Goal: Book appointment/travel/reservation

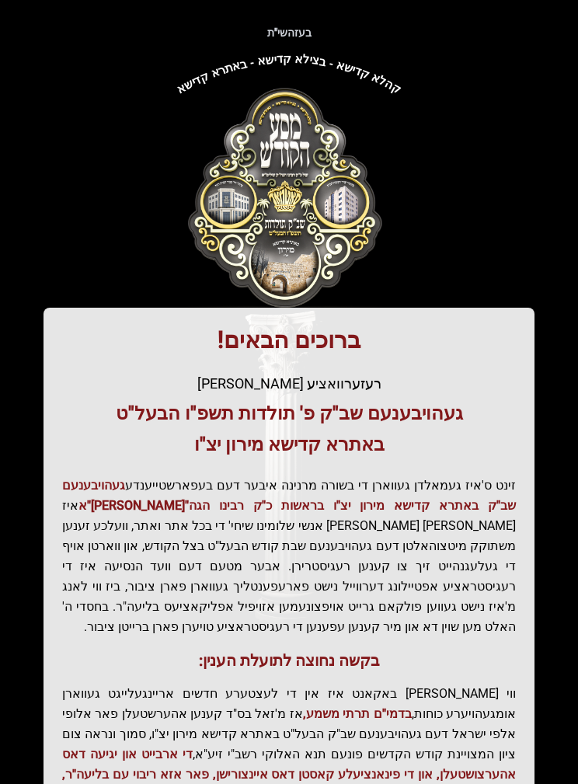
scroll to position [402, 0]
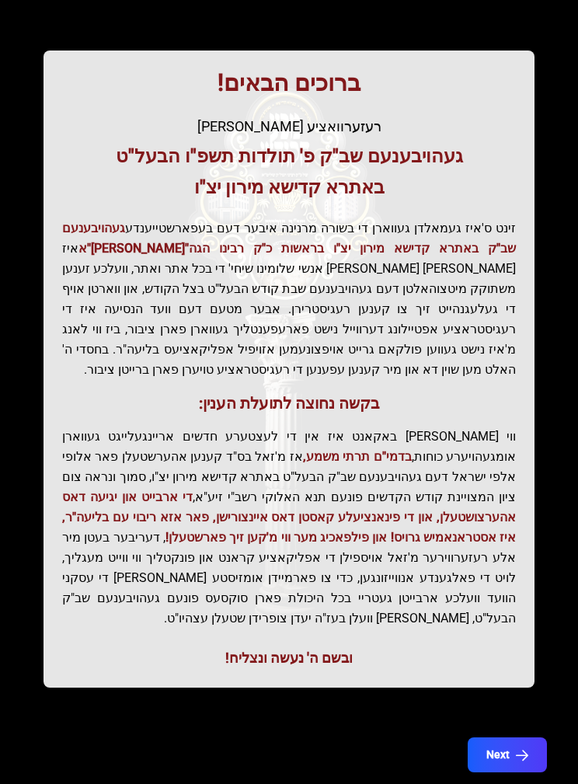
scroll to position [304, 0]
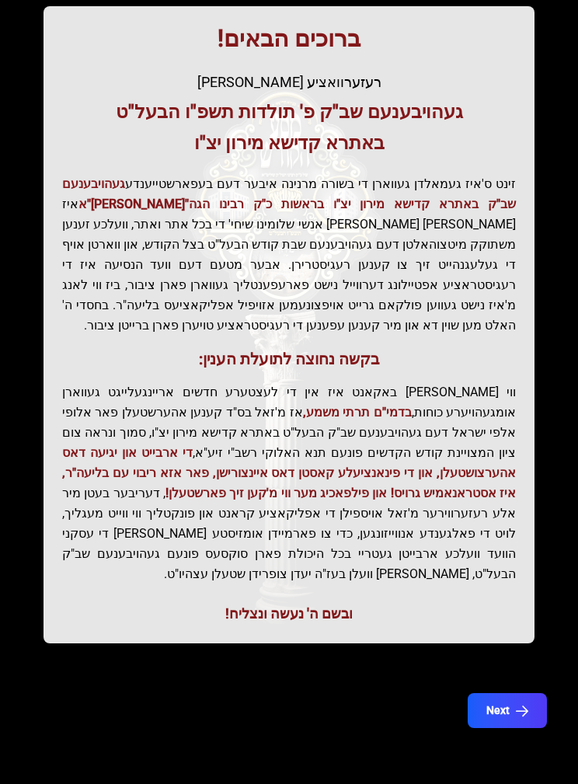
click at [543, 596] on div "בעזהשי"ת קהלא קדישא - בצילא קדישא - באתרא קדישא ברוכים הבאים! רעזערוואציע אפטיי…" at bounding box center [289, 262] width 541 height 811
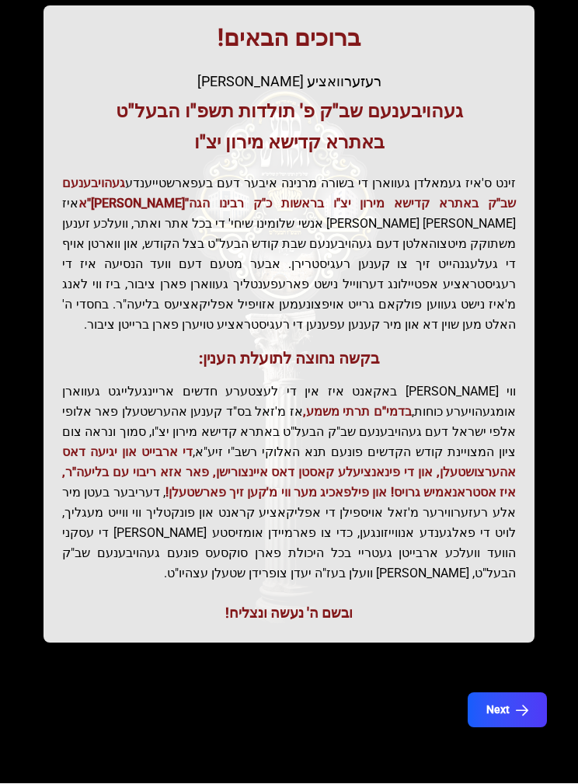
scroll to position [312, 0]
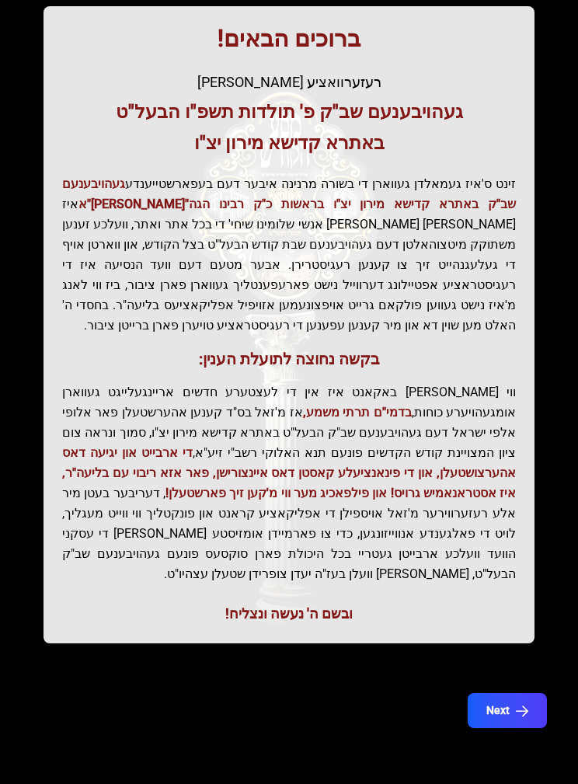
click at [523, 693] on button "Next" at bounding box center [507, 710] width 79 height 35
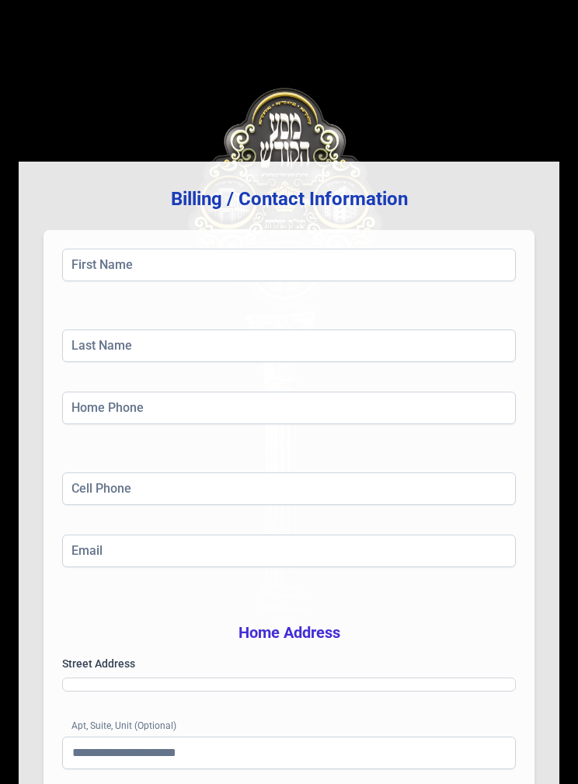
scroll to position [62, 0]
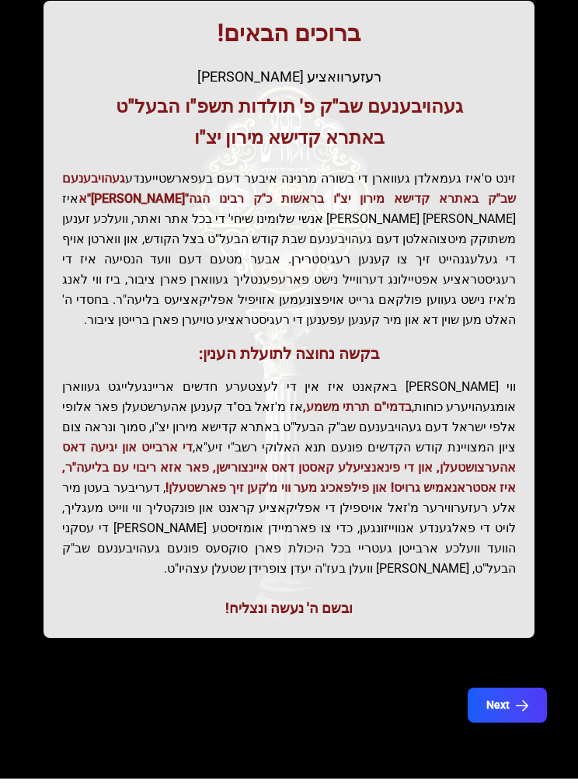
scroll to position [374, 0]
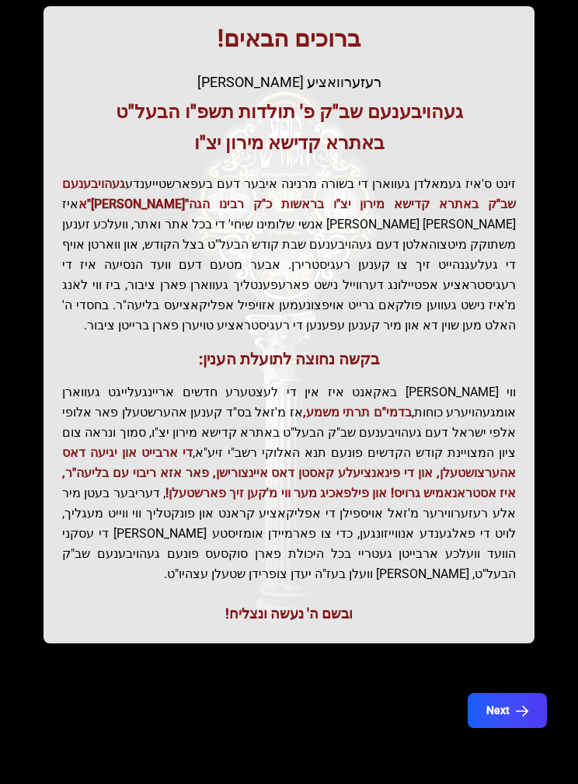
click at [521, 704] on icon "button" at bounding box center [522, 710] width 12 height 12
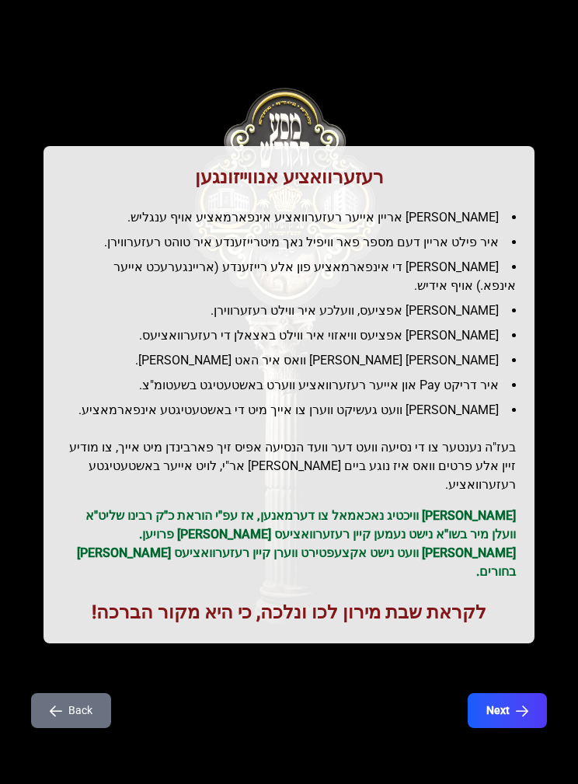
click at [527, 704] on icon "button" at bounding box center [522, 710] width 12 height 12
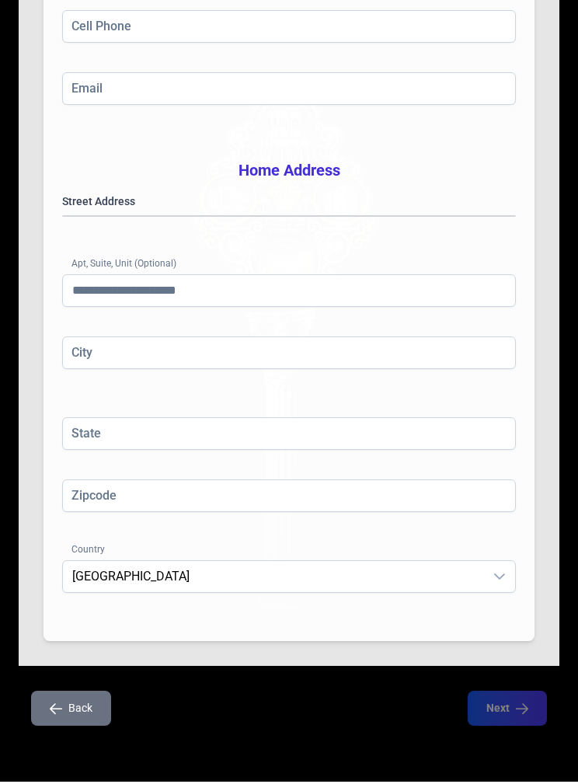
scroll to position [713, 0]
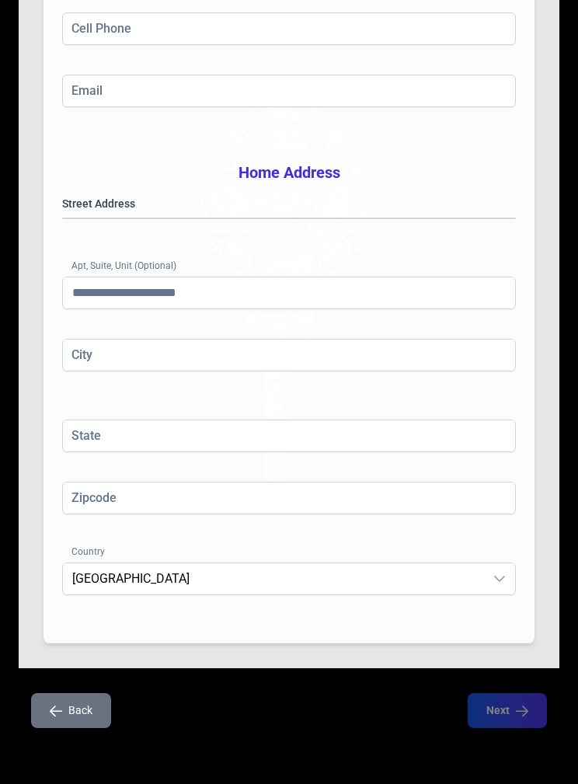
click at [90, 693] on button "Back" at bounding box center [71, 710] width 80 height 35
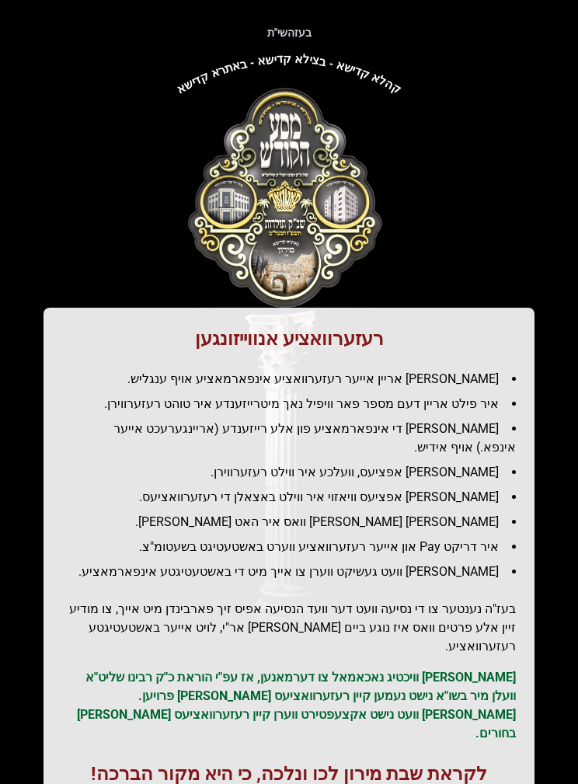
scroll to position [137, 0]
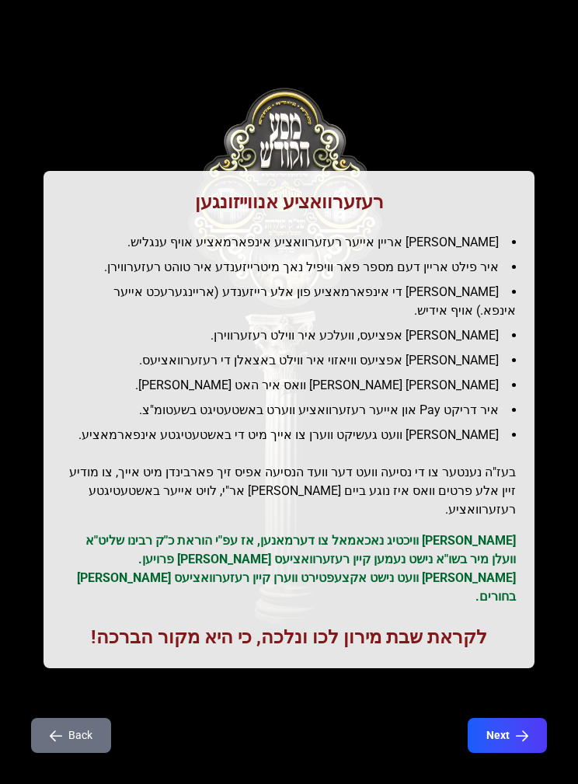
click at [86, 718] on button "Back" at bounding box center [71, 735] width 80 height 35
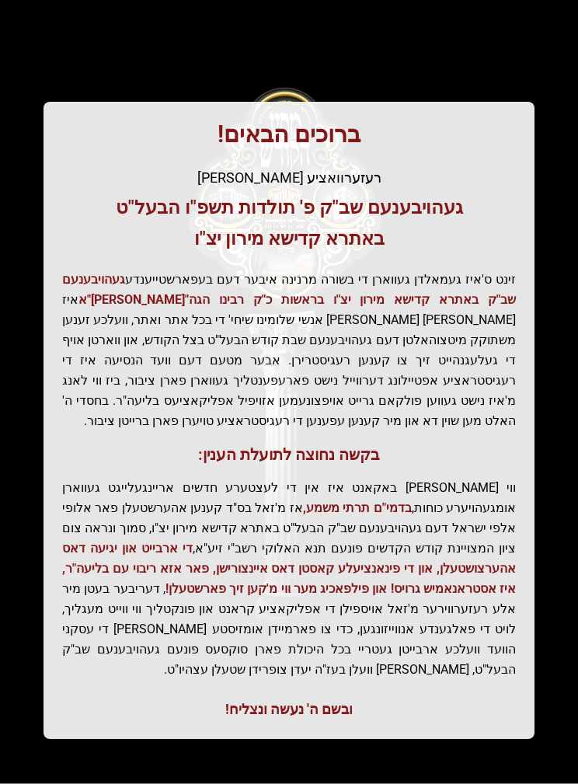
scroll to position [0, 0]
